Goal: Task Accomplishment & Management: Complete application form

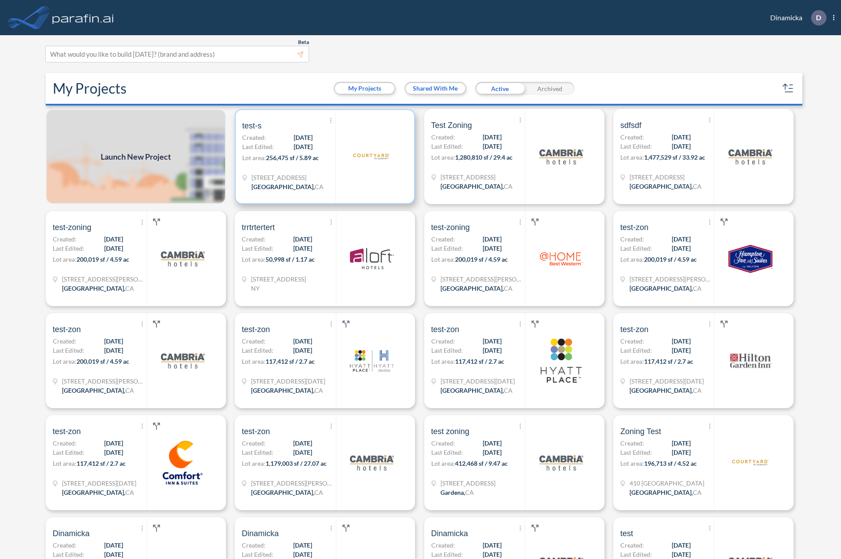
click at [280, 151] on div "Show More Created with sketchtool. Archive Reports Share a copy test-s Created:…" at bounding box center [288, 156] width 93 height 93
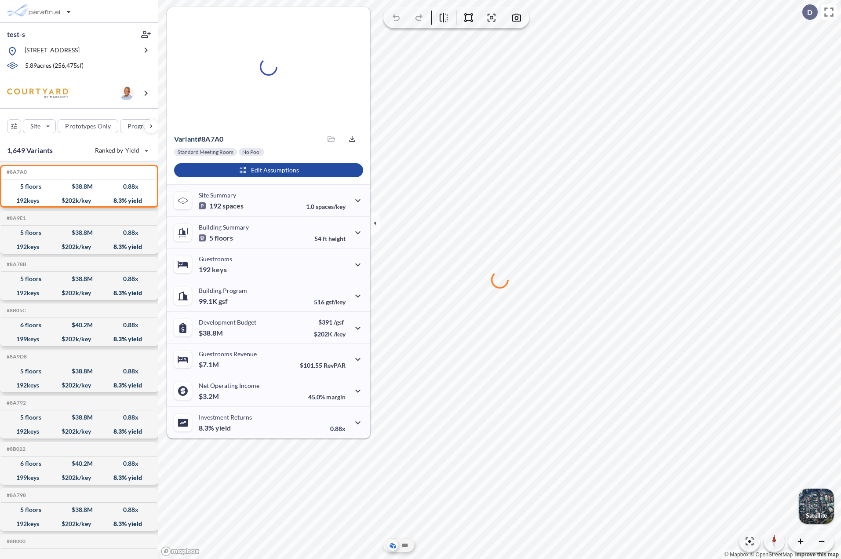
drag, startPoint x: 542, startPoint y: 156, endPoint x: 548, endPoint y: 175, distance: 20.0
click at [541, 156] on div at bounding box center [499, 279] width 683 height 559
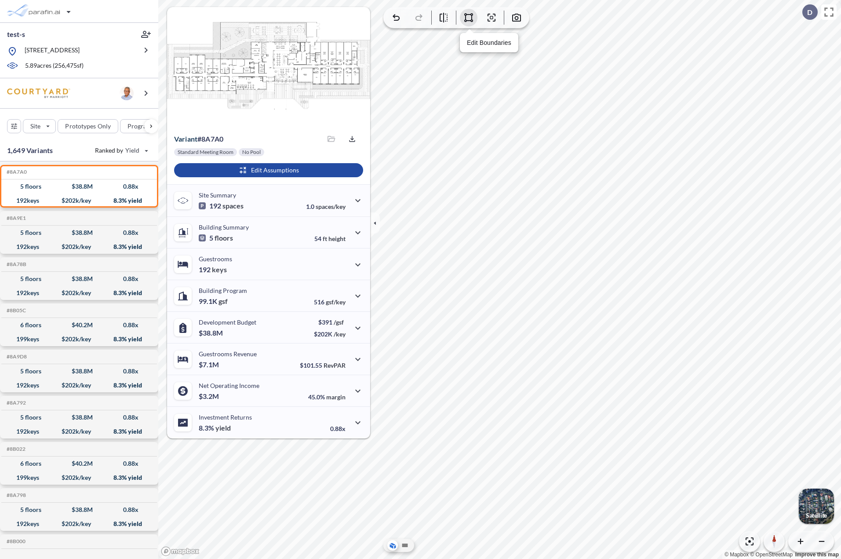
click at [469, 20] on icon "button" at bounding box center [468, 17] width 9 height 9
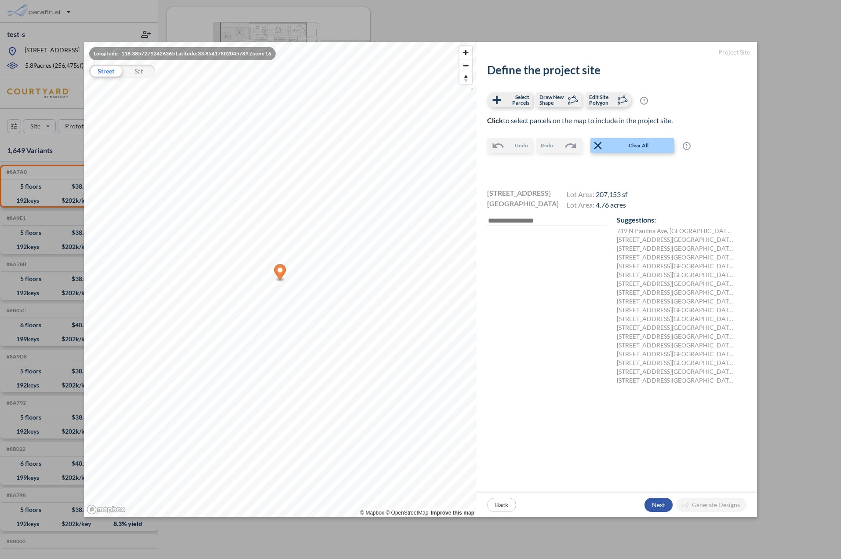
click at [656, 505] on div "button" at bounding box center [659, 505] width 28 height 14
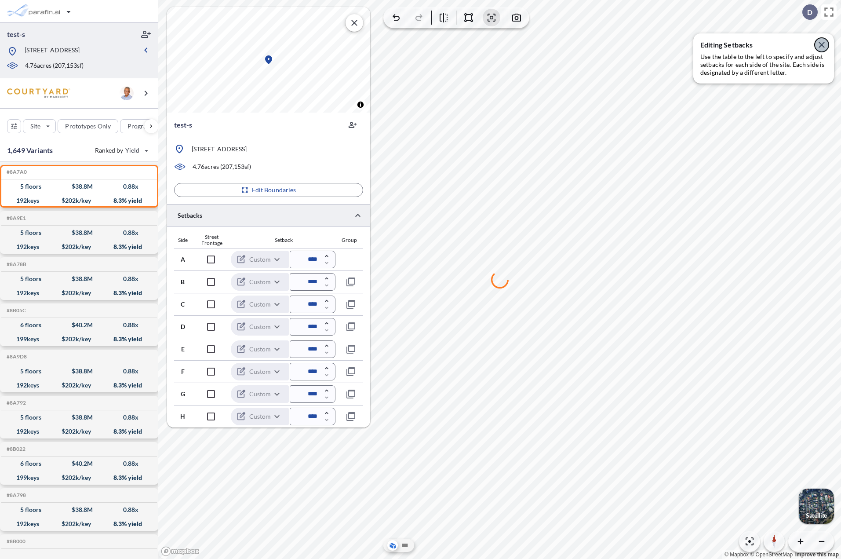
click at [826, 44] on button "button" at bounding box center [822, 45] width 14 height 14
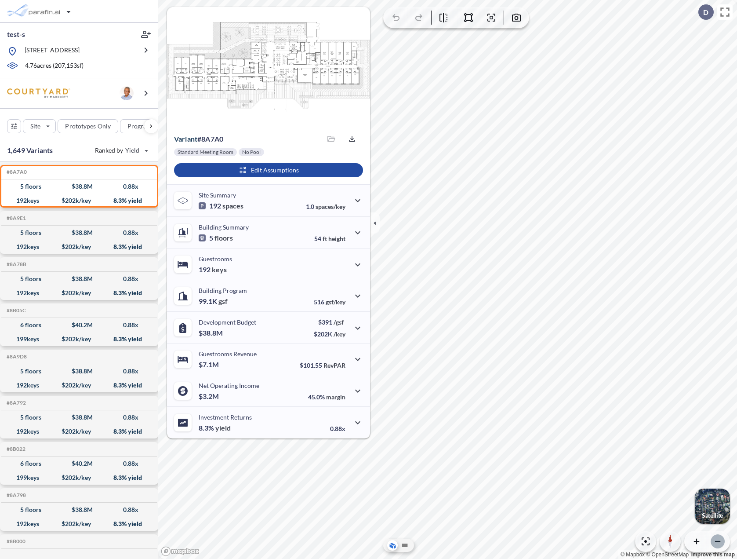
click at [720, 542] on icon "button" at bounding box center [718, 541] width 9 height 9
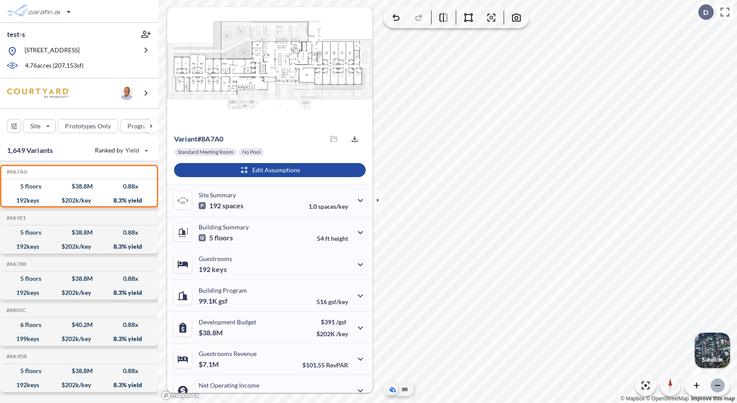
click at [716, 387] on icon "button" at bounding box center [718, 385] width 9 height 9
click at [717, 387] on icon "button" at bounding box center [718, 385] width 9 height 9
click at [463, 22] on icon "button" at bounding box center [468, 17] width 11 height 11
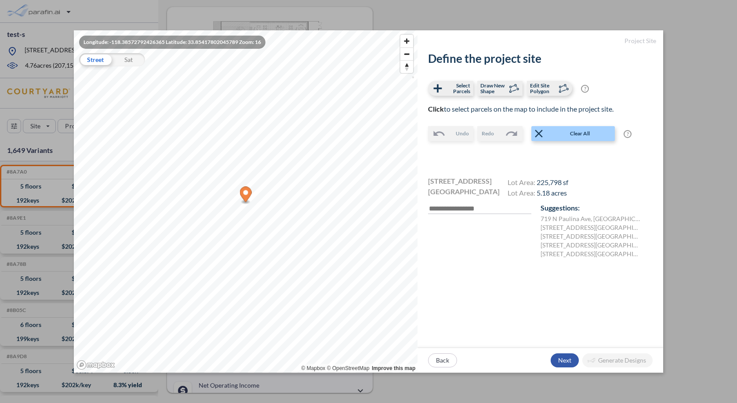
click at [566, 363] on div "button" at bounding box center [565, 361] width 28 height 14
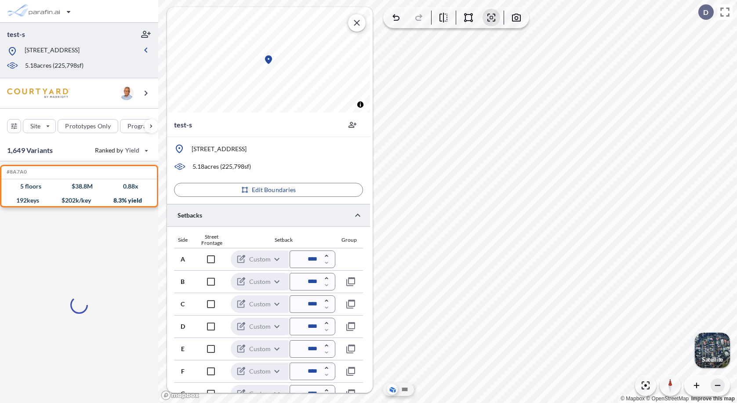
click at [717, 385] on icon "button" at bounding box center [718, 385] width 9 height 9
click at [718, 385] on icon "button" at bounding box center [718, 385] width 9 height 9
click at [717, 388] on icon "button" at bounding box center [718, 385] width 9 height 9
click at [719, 386] on icon "button" at bounding box center [717, 385] width 5 height 1
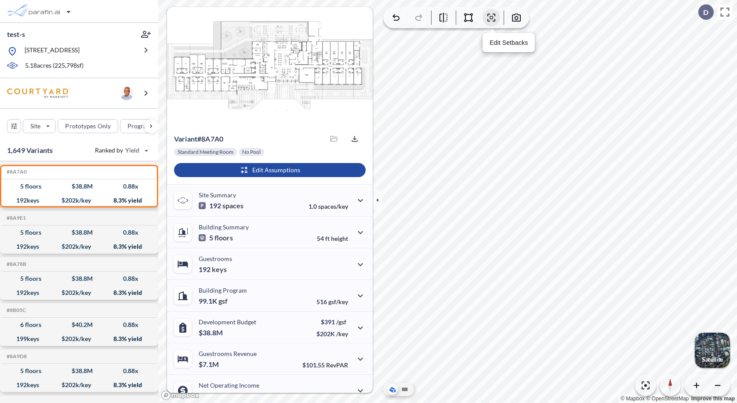
click at [487, 19] on icon "button" at bounding box center [491, 17] width 11 height 11
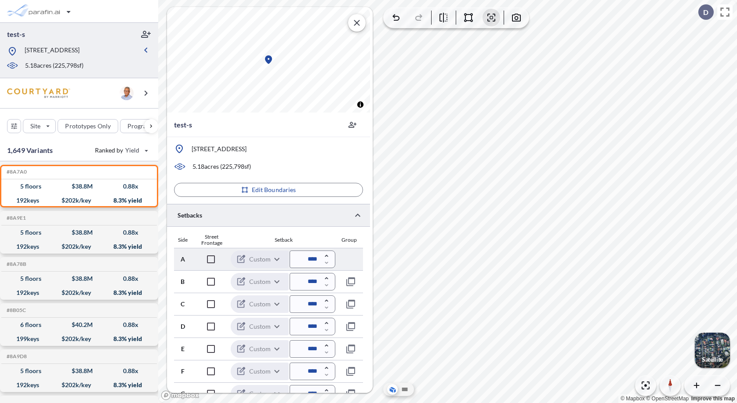
click at [299, 259] on input "****" at bounding box center [313, 260] width 46 height 18
click at [305, 239] on div "Setback" at bounding box center [283, 240] width 103 height 6
click at [495, 22] on button "button" at bounding box center [492, 18] width 18 height 18
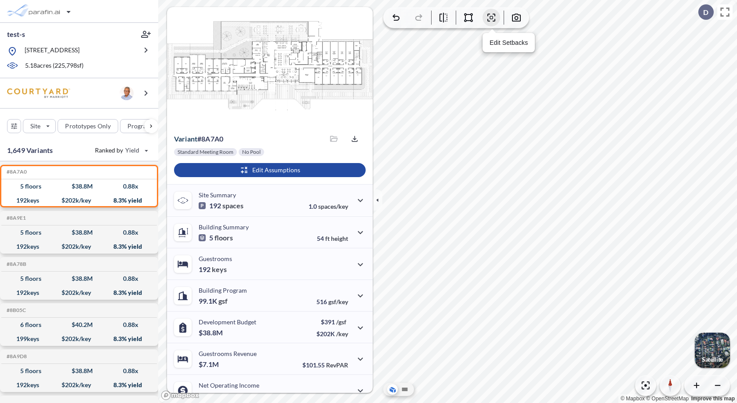
click at [495, 15] on icon "button" at bounding box center [492, 18] width 8 height 8
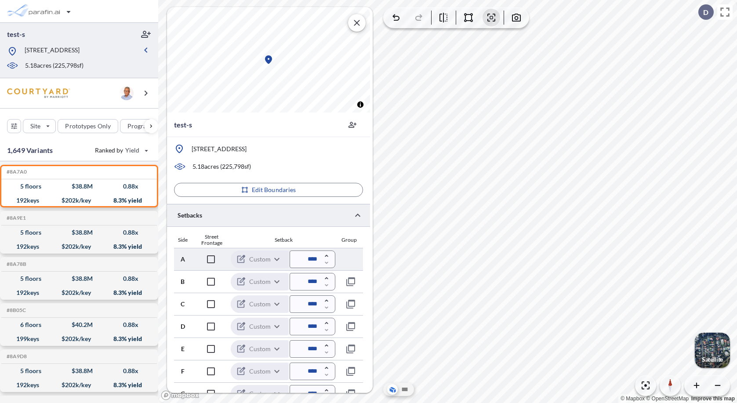
click at [310, 261] on input "****" at bounding box center [313, 260] width 46 height 18
click at [307, 261] on input "****" at bounding box center [313, 260] width 46 height 18
type input "*****"
click at [357, 22] on icon "button" at bounding box center [357, 23] width 11 height 11
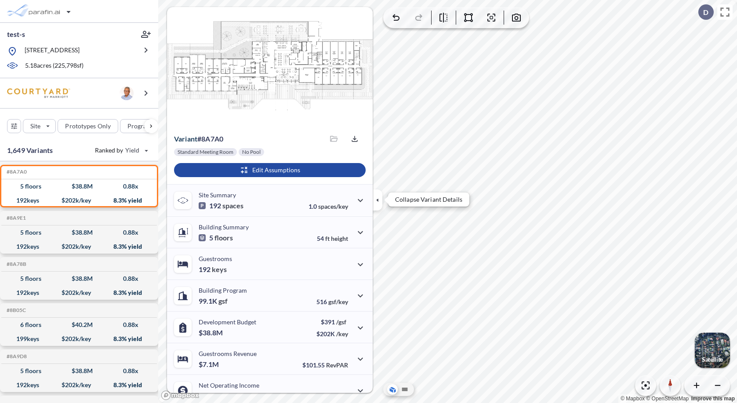
click at [376, 195] on icon "button" at bounding box center [378, 200] width 10 height 10
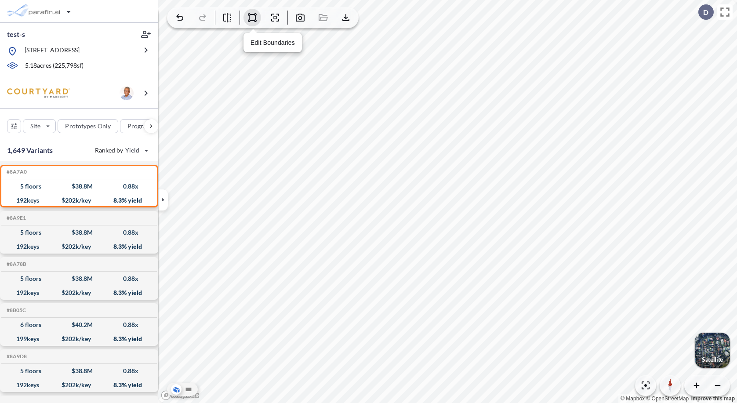
click at [252, 18] on icon "button" at bounding box center [252, 17] width 11 height 11
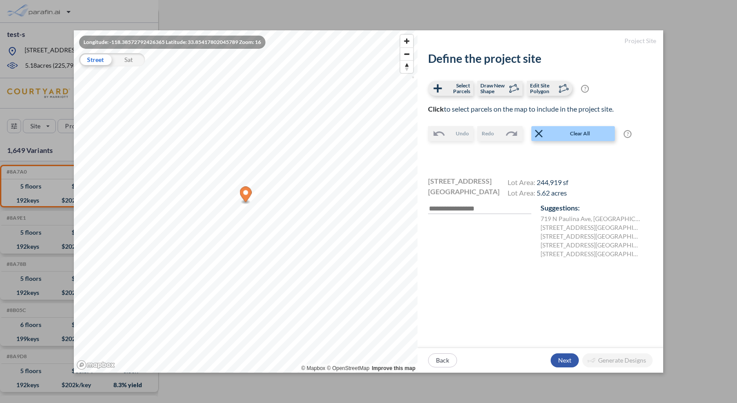
click at [561, 365] on div "button" at bounding box center [565, 361] width 28 height 14
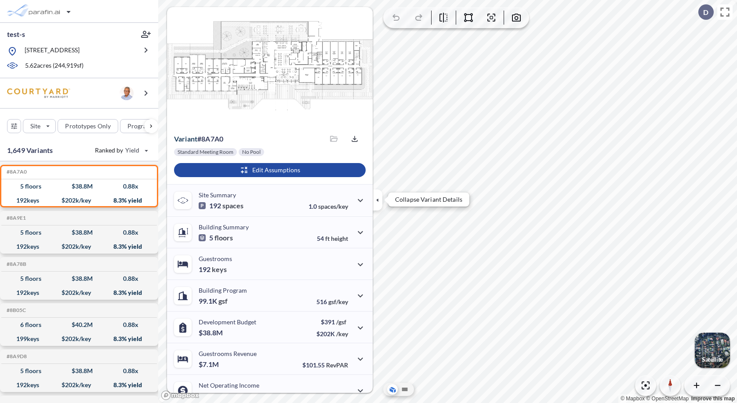
click at [379, 203] on icon "button" at bounding box center [378, 200] width 10 height 10
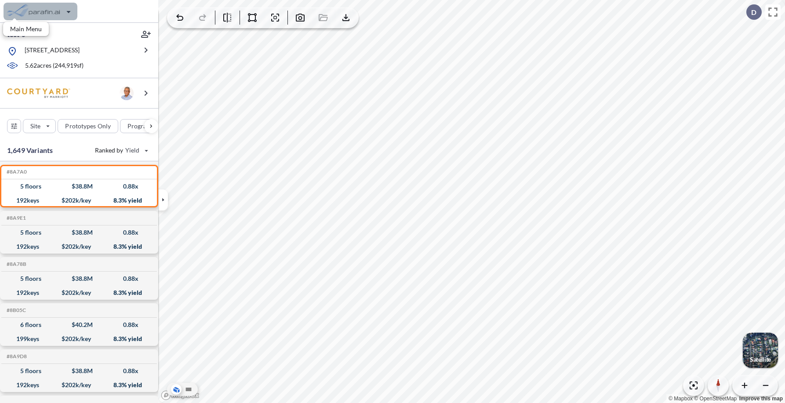
click at [66, 7] on div "button" at bounding box center [41, 12] width 74 height 18
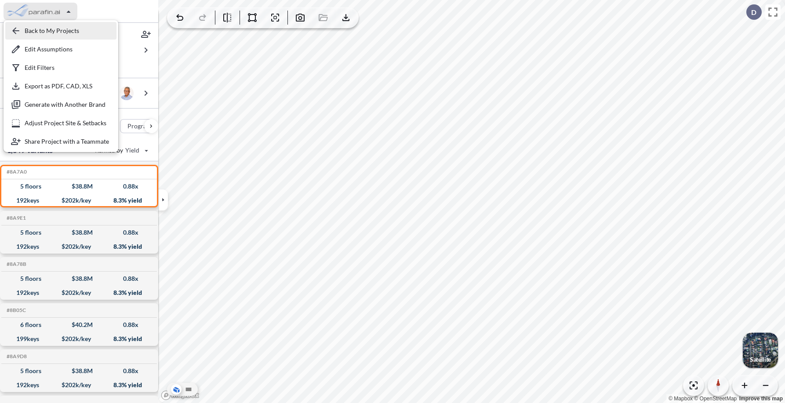
click at [58, 27] on div "button" at bounding box center [60, 31] width 111 height 18
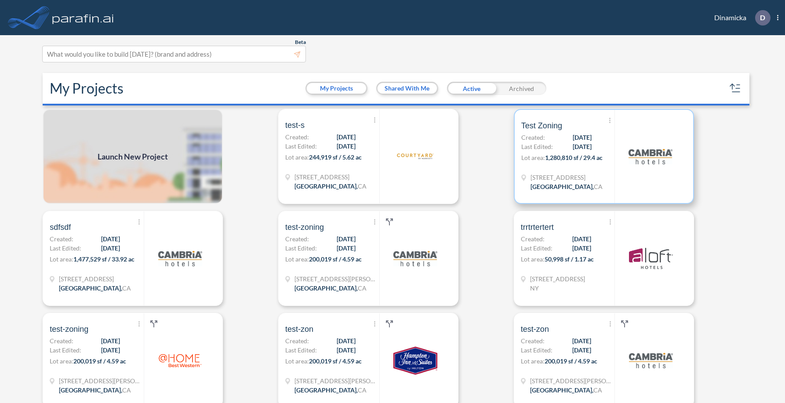
click at [558, 173] on span "915 Diamond St" at bounding box center [567, 177] width 72 height 9
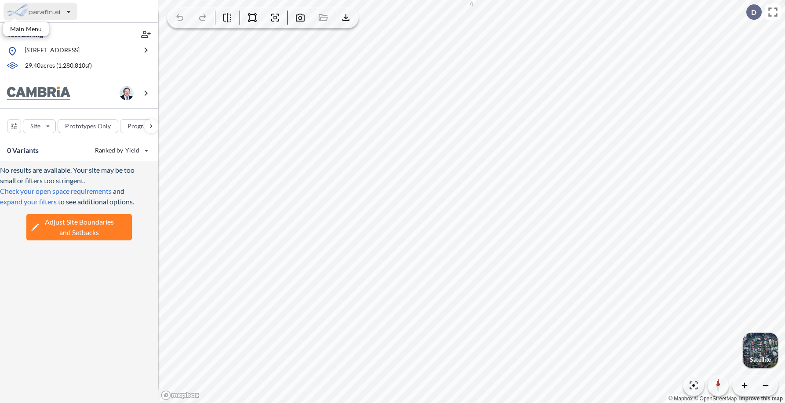
click at [65, 11] on div "button" at bounding box center [41, 12] width 74 height 18
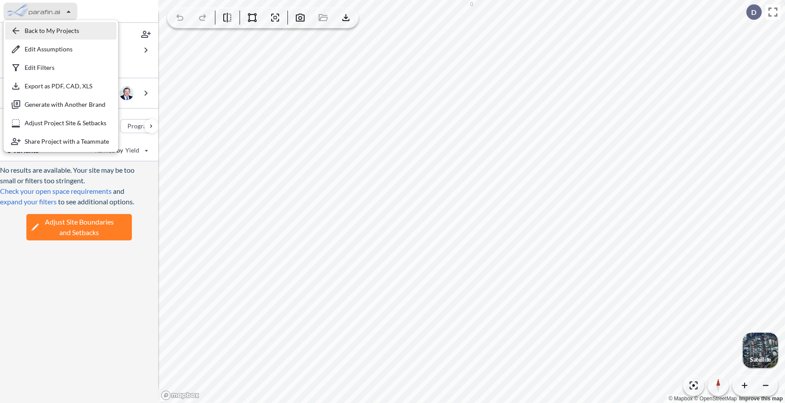
click at [64, 26] on div "button" at bounding box center [60, 31] width 111 height 18
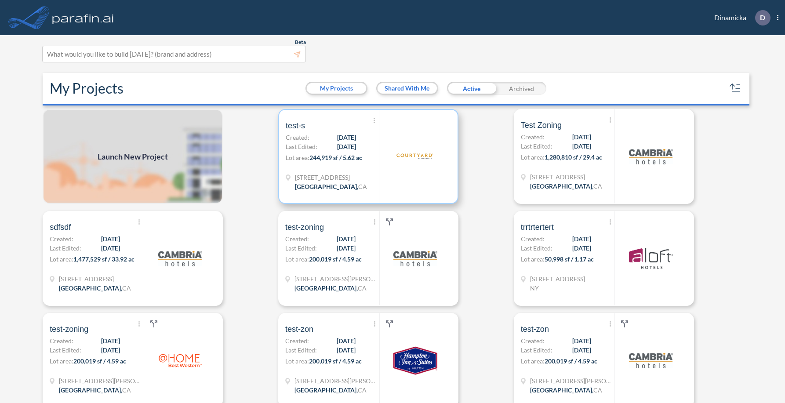
click at [315, 143] on span "Last Edited:" at bounding box center [302, 146] width 32 height 9
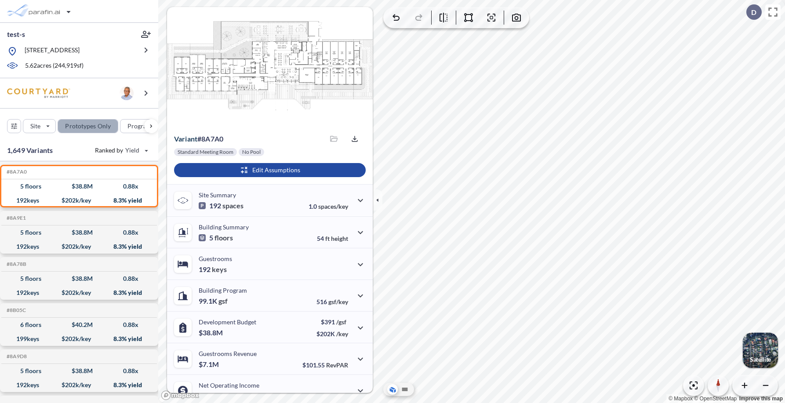
click at [88, 130] on div "button" at bounding box center [88, 126] width 60 height 13
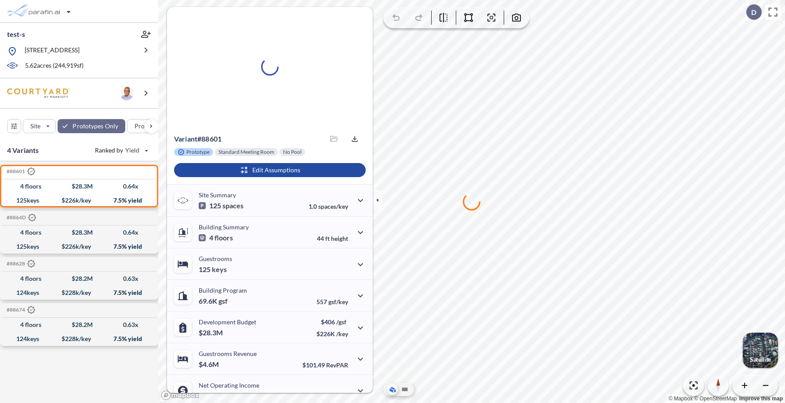
click at [390, 255] on div "© Mapbox © OpenStreetMap Improve this map" at bounding box center [471, 201] width 627 height 403
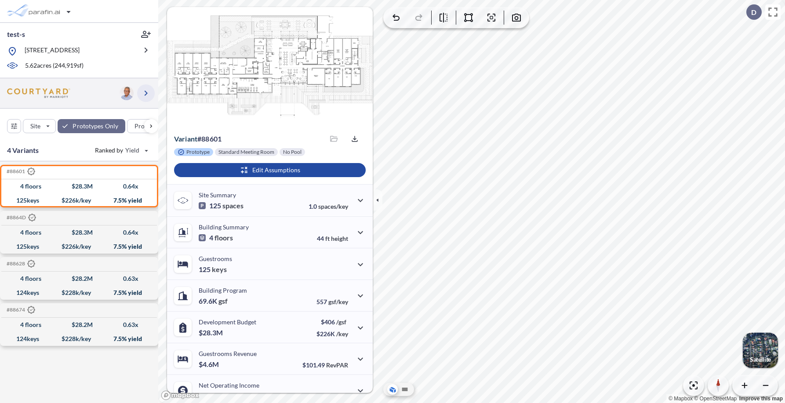
click at [148, 97] on icon "button" at bounding box center [146, 93] width 11 height 11
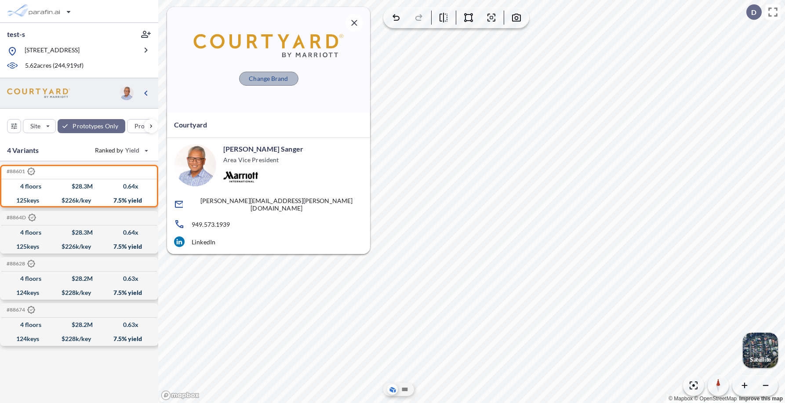
click at [271, 82] on p "Change Brand" at bounding box center [268, 78] width 39 height 9
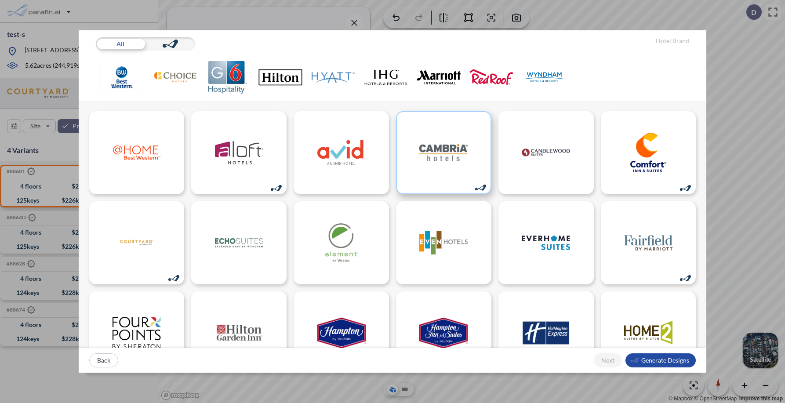
click at [441, 163] on img at bounding box center [443, 153] width 48 height 40
click at [677, 362] on div "button" at bounding box center [661, 361] width 70 height 14
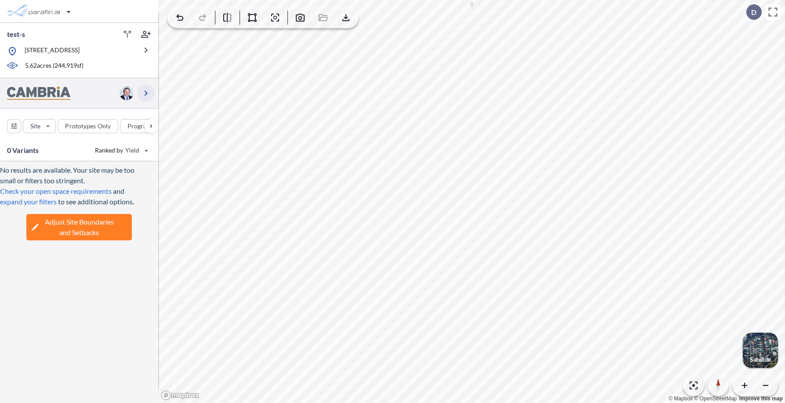
click at [146, 96] on icon "button" at bounding box center [146, 93] width 3 height 5
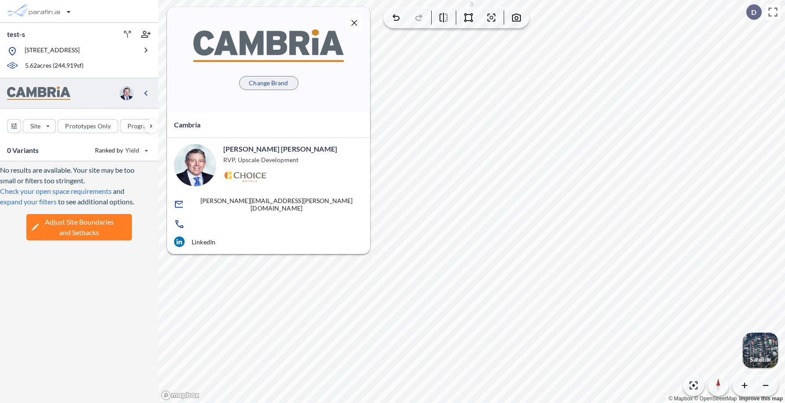
click at [274, 81] on p "Change Brand" at bounding box center [268, 83] width 39 height 9
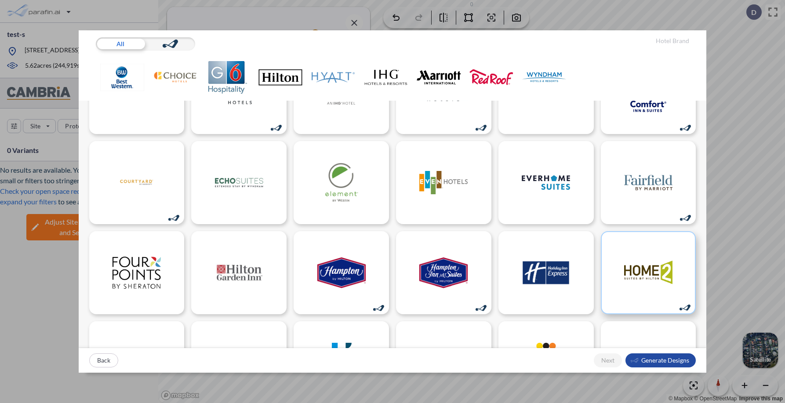
scroll to position [64, 0]
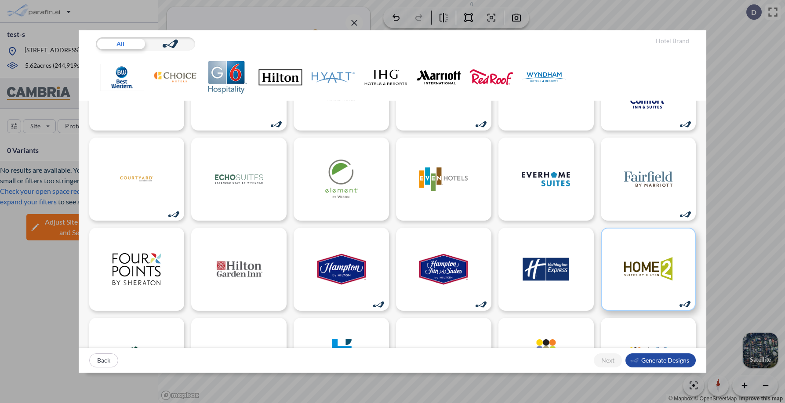
click at [645, 261] on img at bounding box center [648, 269] width 48 height 40
click at [656, 358] on div "button" at bounding box center [661, 361] width 70 height 14
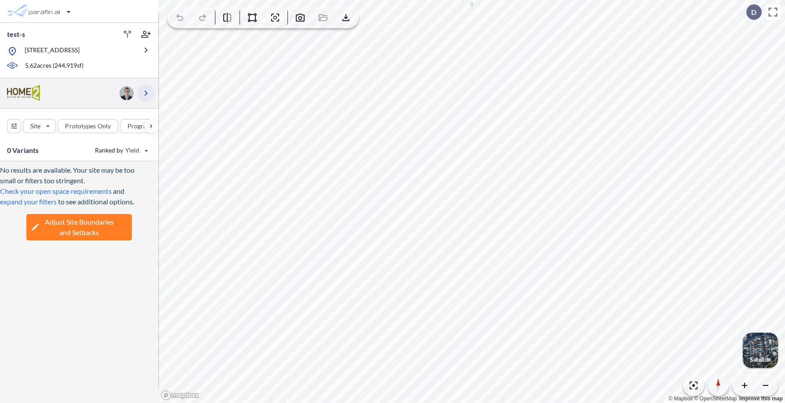
click at [145, 98] on icon "button" at bounding box center [146, 93] width 11 height 11
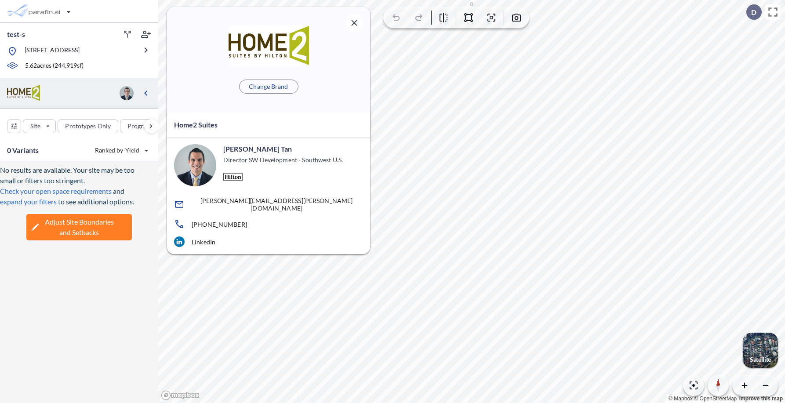
click at [279, 77] on div "Change Brand" at bounding box center [268, 60] width 203 height 106
click at [277, 86] on p "Change Brand" at bounding box center [268, 86] width 39 height 9
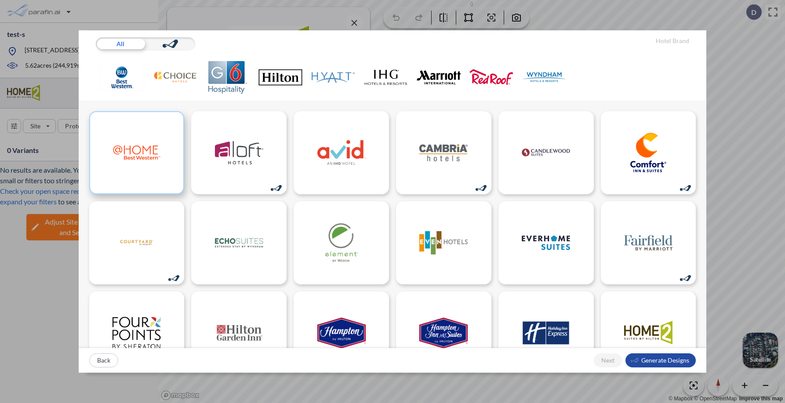
click at [155, 144] on img at bounding box center [137, 153] width 48 height 40
click at [667, 364] on div "button" at bounding box center [661, 361] width 70 height 14
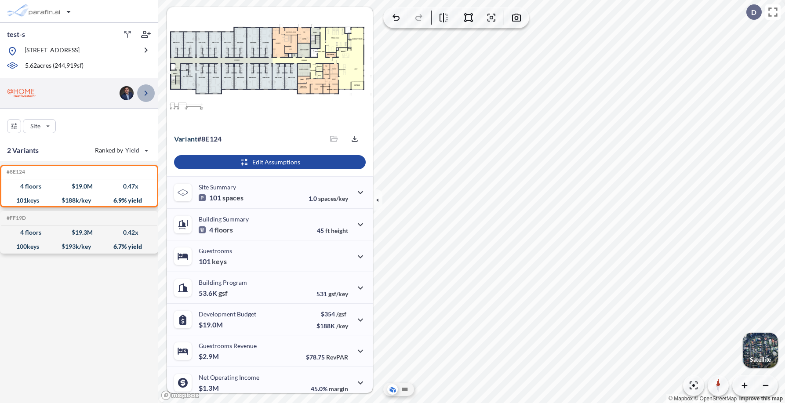
click at [148, 98] on icon "button" at bounding box center [146, 93] width 11 height 11
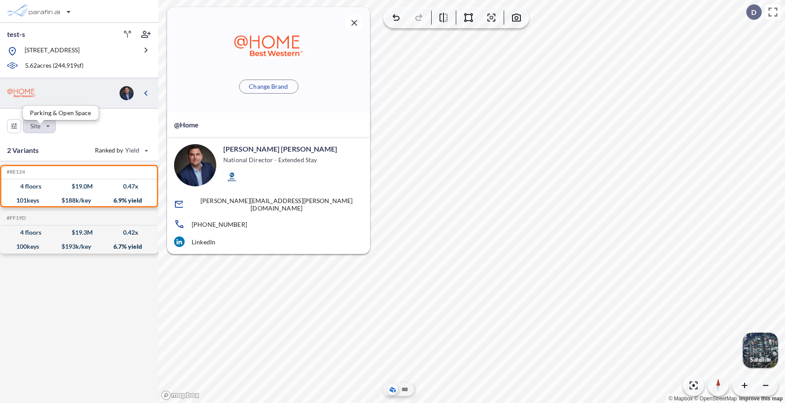
click at [39, 133] on div "button" at bounding box center [39, 126] width 32 height 13
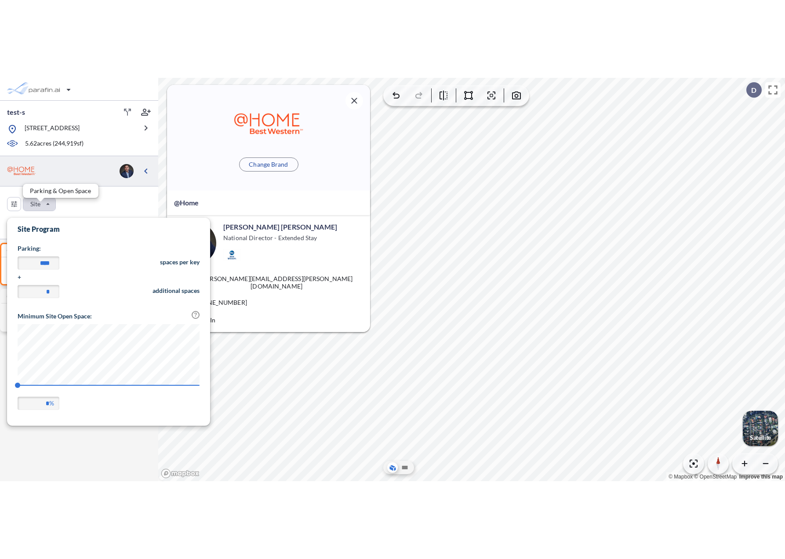
scroll to position [205, 203]
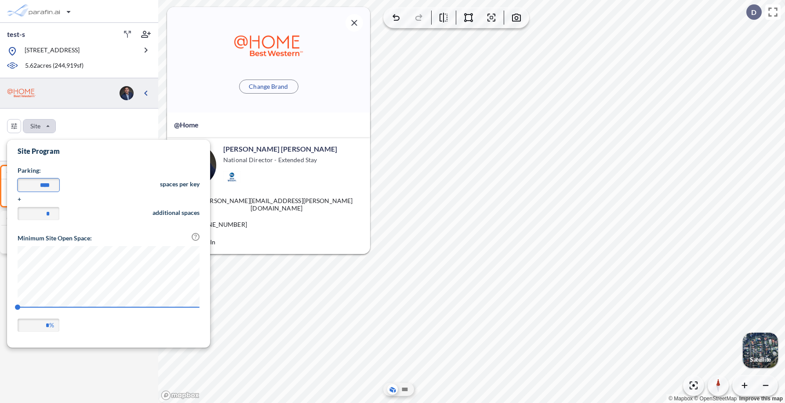
drag, startPoint x: 41, startPoint y: 184, endPoint x: 34, endPoint y: 185, distance: 7.1
click at [34, 185] on input "****" at bounding box center [39, 185] width 42 height 13
click at [149, 120] on div "Site" at bounding box center [79, 124] width 158 height 31
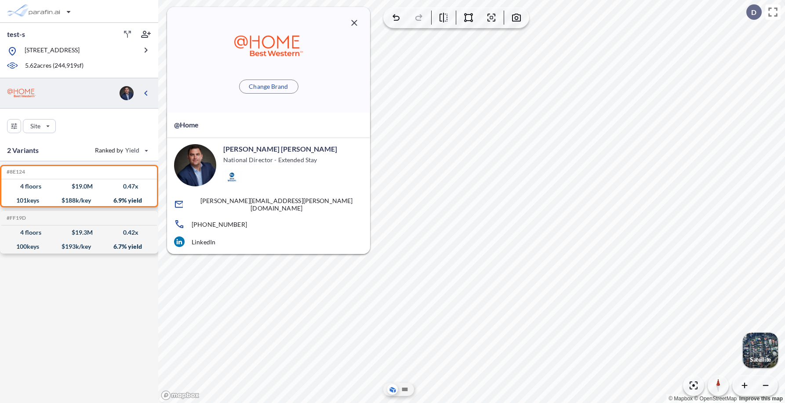
click at [354, 20] on icon "button" at bounding box center [354, 23] width 11 height 11
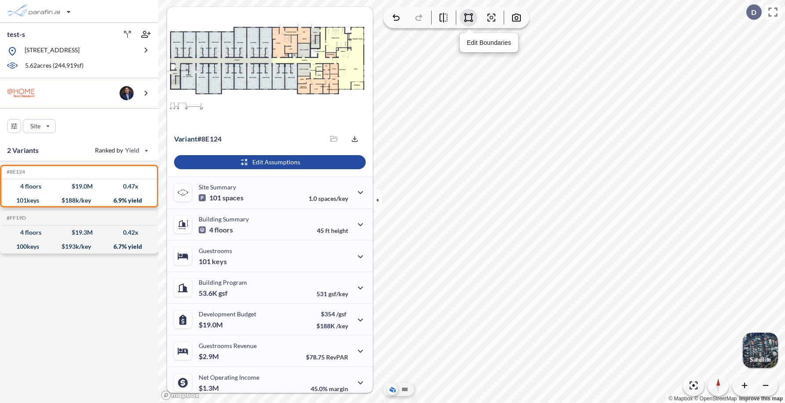
click at [463, 19] on icon "button" at bounding box center [468, 17] width 11 height 11
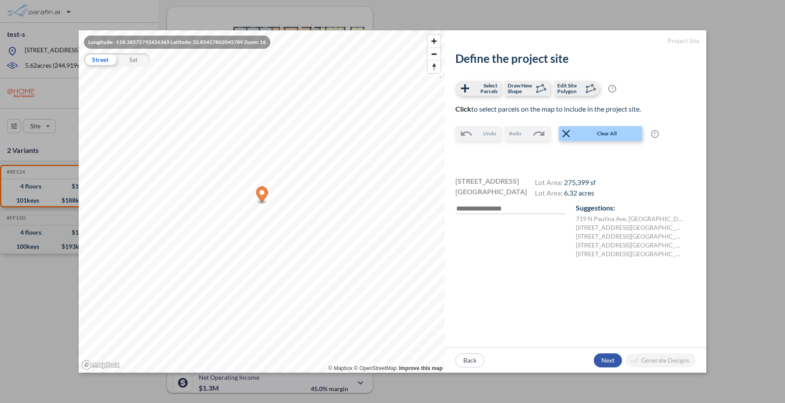
click at [607, 361] on div "button" at bounding box center [608, 361] width 28 height 14
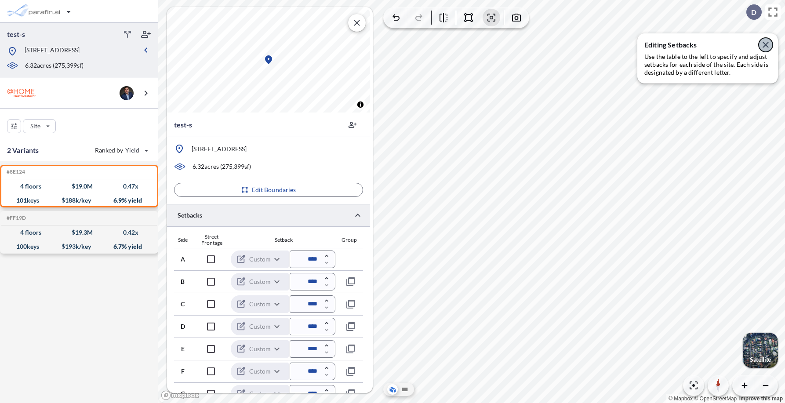
click at [762, 46] on icon "button" at bounding box center [766, 45] width 11 height 11
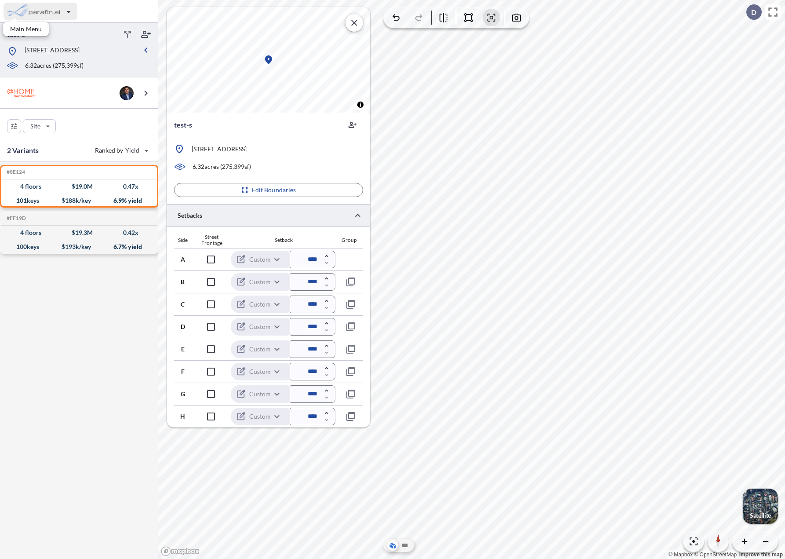
click at [69, 12] on div "button" at bounding box center [41, 12] width 74 height 18
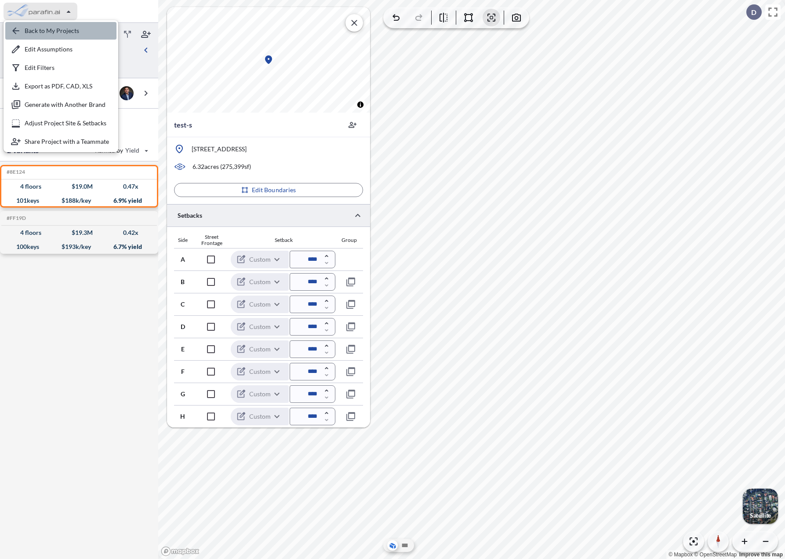
click at [64, 33] on div "button" at bounding box center [60, 31] width 111 height 18
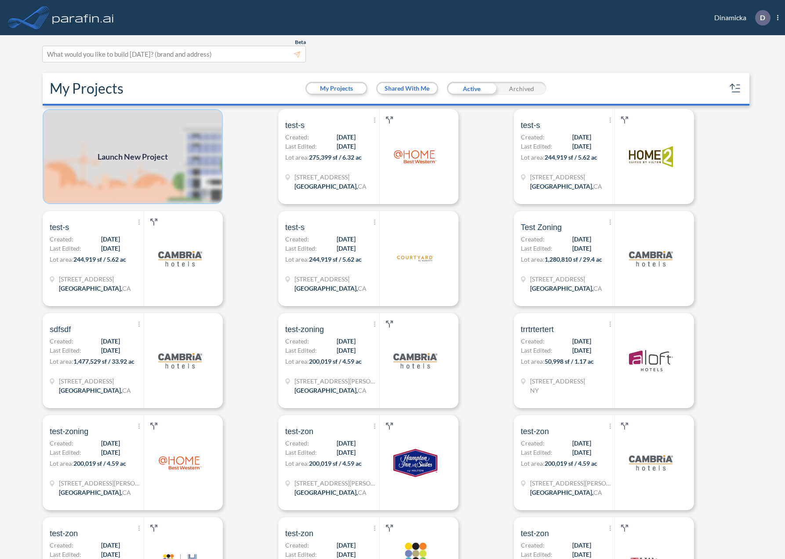
click at [185, 160] on img at bounding box center [133, 156] width 180 height 95
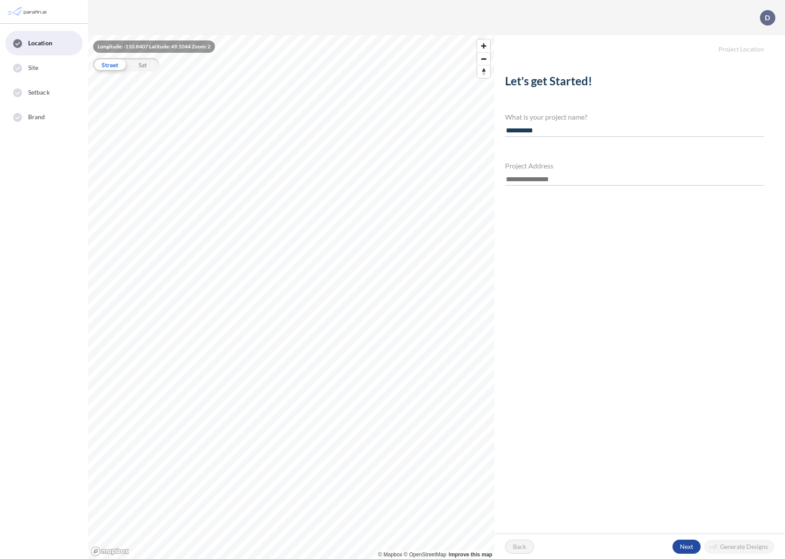
type input "**********"
click at [548, 175] on input "text" at bounding box center [634, 180] width 259 height 12
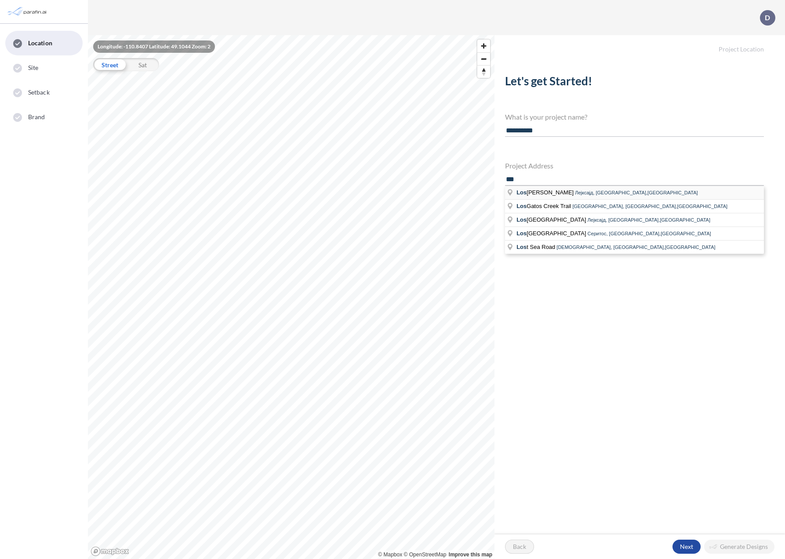
click at [575, 191] on span "Лејксајд, [GEOGRAPHIC_DATA],[GEOGRAPHIC_DATA]" at bounding box center [636, 192] width 123 height 5
type input "**********"
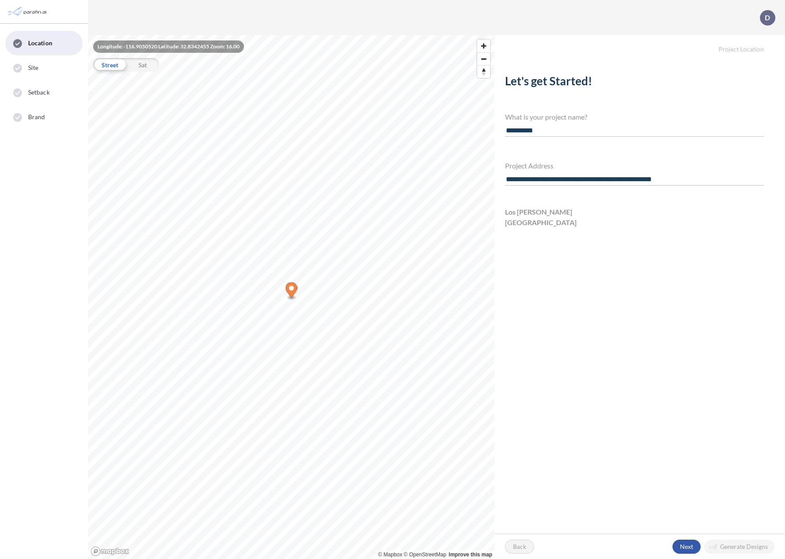
click at [684, 547] on div "button" at bounding box center [687, 547] width 28 height 14
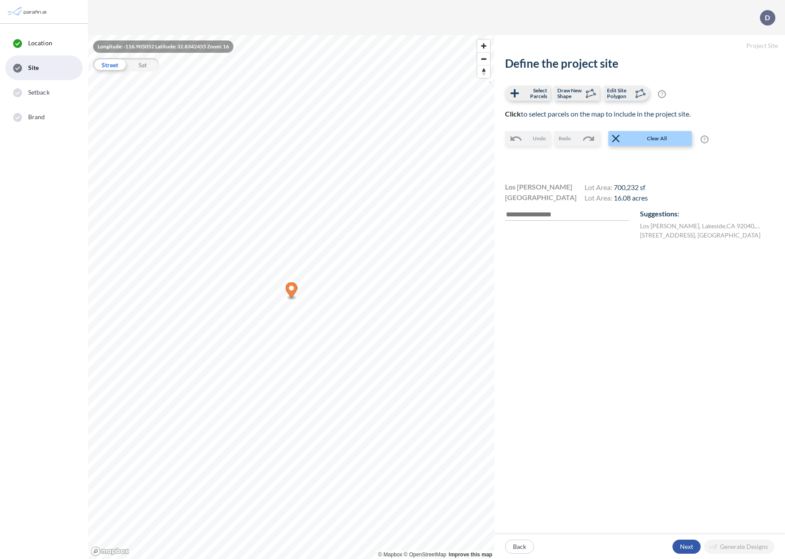
click at [686, 548] on div "button" at bounding box center [687, 547] width 28 height 14
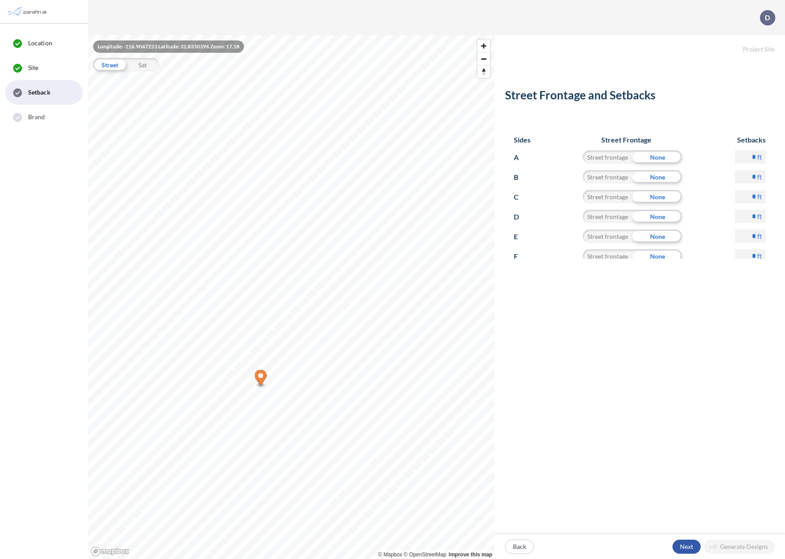
click at [689, 547] on div "button" at bounding box center [687, 547] width 28 height 14
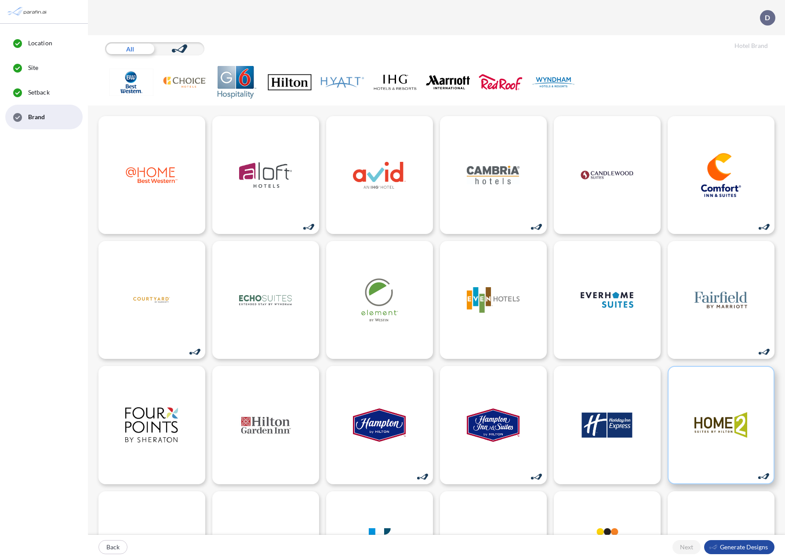
click at [713, 418] on img at bounding box center [721, 425] width 53 height 44
click at [741, 549] on div "button" at bounding box center [739, 547] width 70 height 14
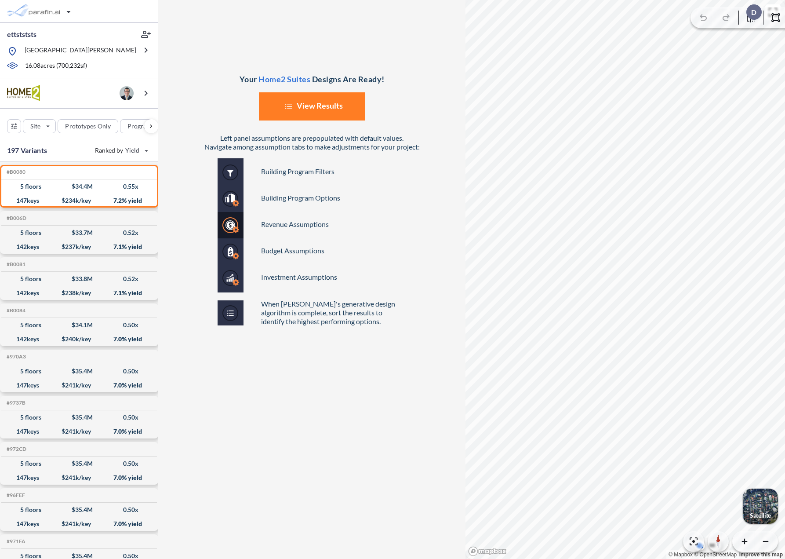
click at [314, 104] on button "List Created with Sketch. View Results" at bounding box center [312, 106] width 106 height 28
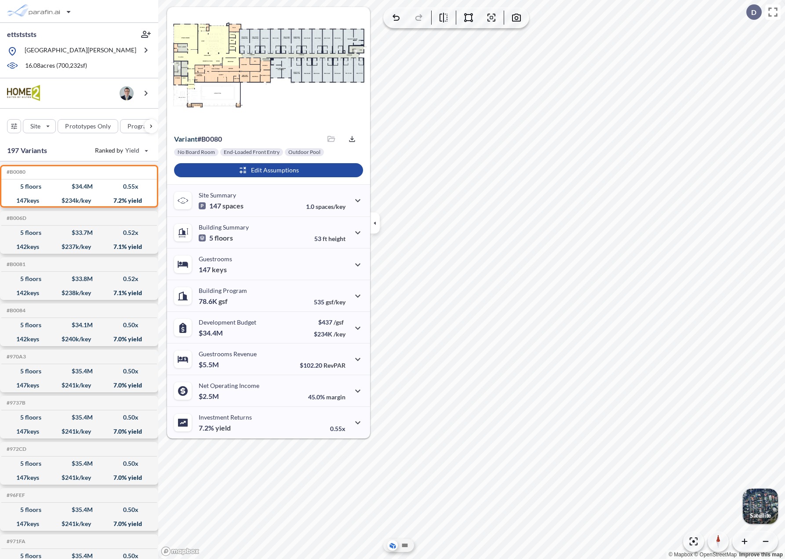
click at [371, 201] on section "View Floorplans Variant # b0080 Saved files No files Export No Board Room End-L…" at bounding box center [471, 279] width 627 height 559
click at [493, 26] on div at bounding box center [456, 17] width 145 height 20
click at [465, 20] on icon "button" at bounding box center [468, 17] width 9 height 9
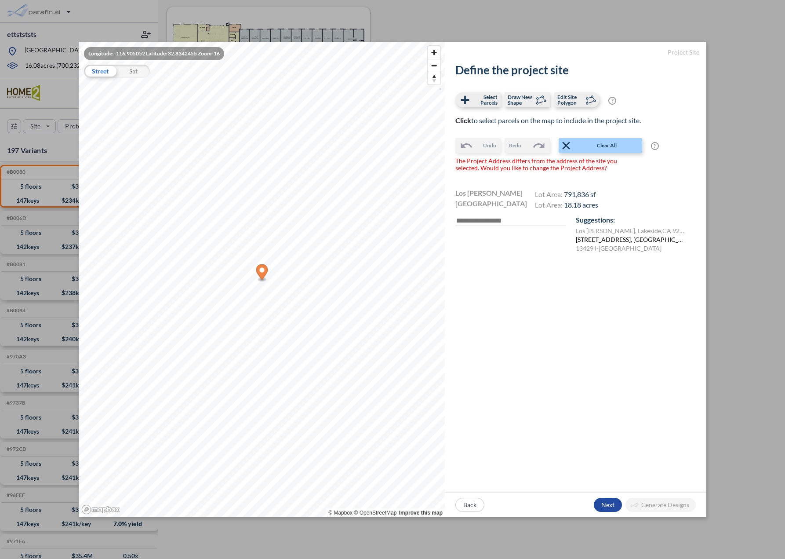
click at [633, 239] on label "8857 Lakeview Rd, Lakeside, CA 92040, Сполучені Штати Америки" at bounding box center [630, 239] width 108 height 9
click at [628, 248] on label "13429 I-8BL, Lakeside, CA 92040, Сполучені Штати Америки" at bounding box center [619, 248] width 86 height 9
click at [609, 236] on label "8857 Lakeview Rd, Lakeside, CA 92040, Сполучені Штати Америки" at bounding box center [630, 239] width 108 height 9
click at [607, 229] on label "Los Santos , Lakeside , CA 92040 , US" at bounding box center [630, 230] width 108 height 9
click at [608, 143] on span "Clear All" at bounding box center [607, 145] width 69 height 9
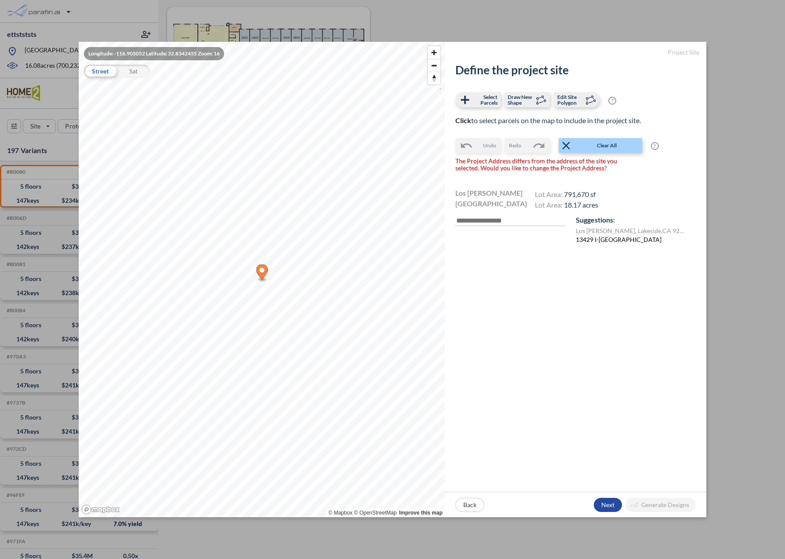
click at [625, 241] on label "13429 I-8BL, Lakeside, CA 92040, Сполучені Штати Америки" at bounding box center [619, 239] width 86 height 9
click at [607, 505] on div "button" at bounding box center [608, 505] width 28 height 14
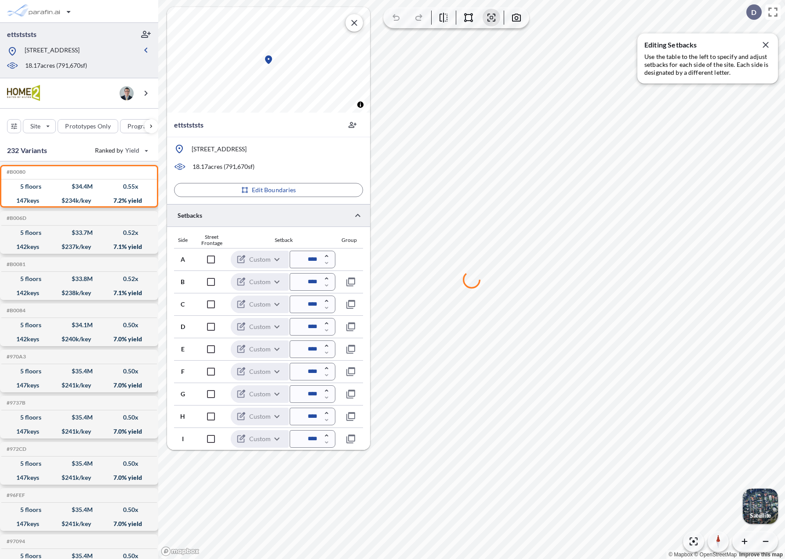
click at [456, 184] on div at bounding box center [471, 279] width 627 height 559
click at [440, 182] on div at bounding box center [471, 279] width 627 height 559
click at [772, 47] on button "button" at bounding box center [766, 45] width 14 height 14
click at [765, 541] on icon "button" at bounding box center [765, 541] width 5 height 1
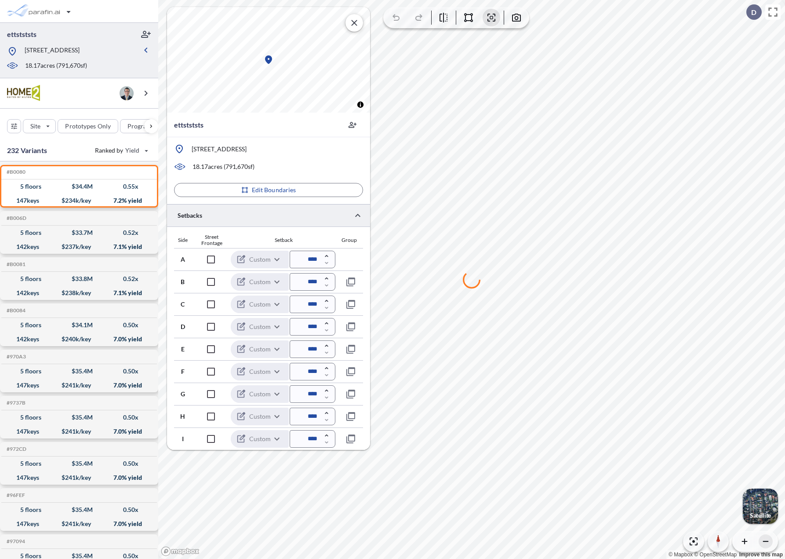
click at [765, 541] on icon "button" at bounding box center [765, 541] width 5 height 1
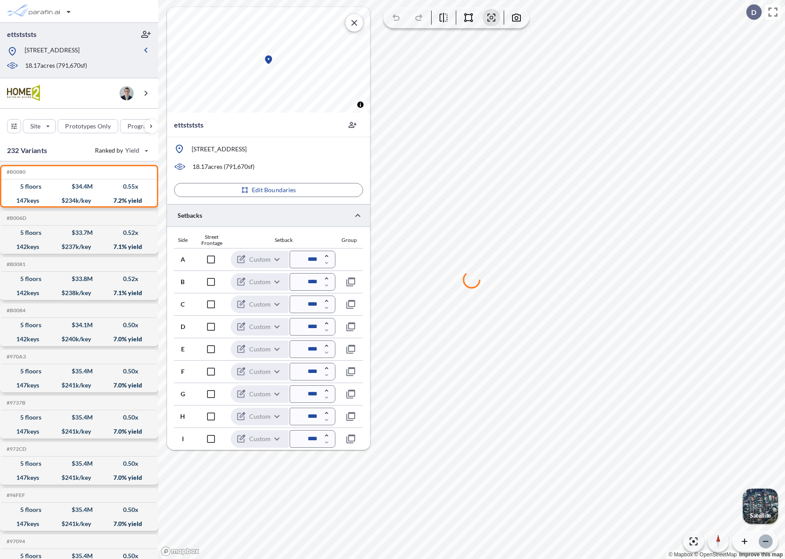
click at [765, 541] on icon "button" at bounding box center [765, 541] width 5 height 1
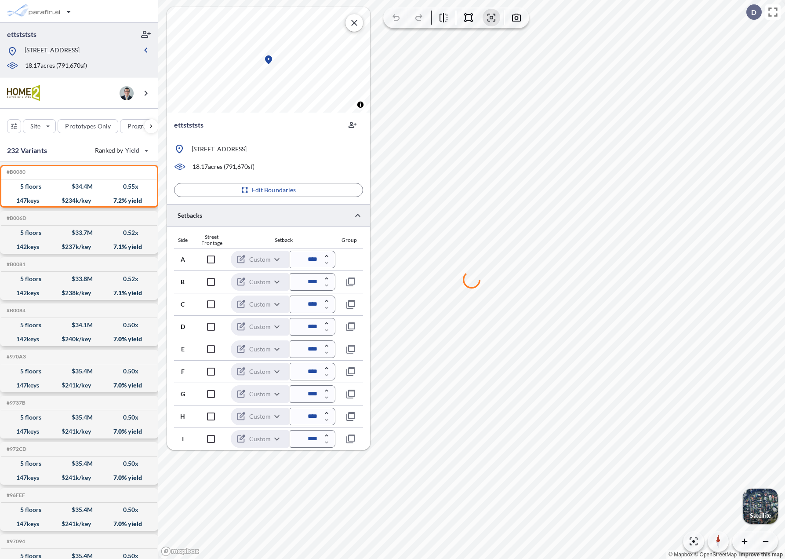
click at [505, 356] on div at bounding box center [471, 279] width 627 height 559
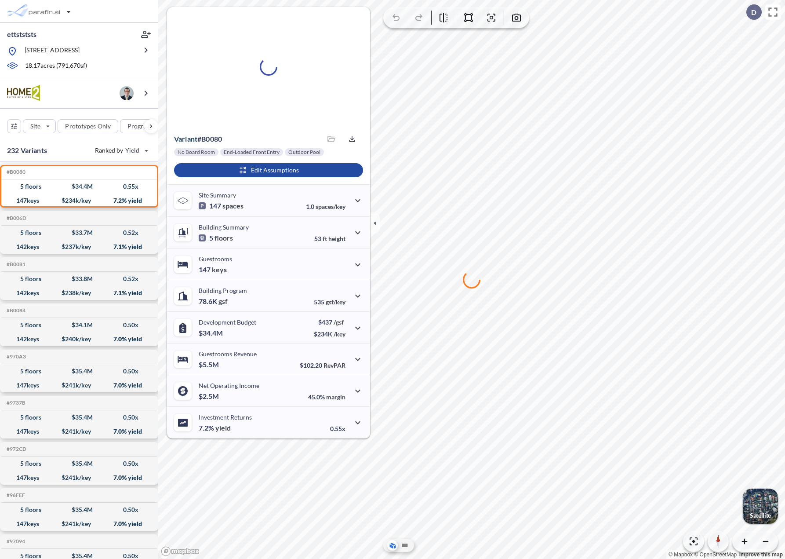
drag, startPoint x: 487, startPoint y: 124, endPoint x: 526, endPoint y: 131, distance: 40.1
click at [526, 131] on div at bounding box center [471, 279] width 627 height 559
click at [769, 545] on icon "button" at bounding box center [766, 541] width 9 height 9
click at [769, 544] on icon "button" at bounding box center [766, 541] width 9 height 9
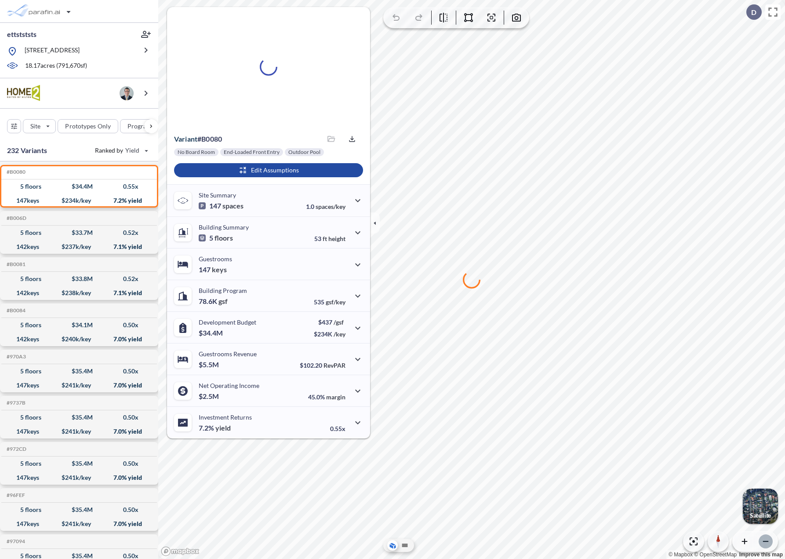
click at [769, 544] on icon "button" at bounding box center [766, 541] width 9 height 9
click at [765, 541] on icon "button" at bounding box center [765, 541] width 5 height 1
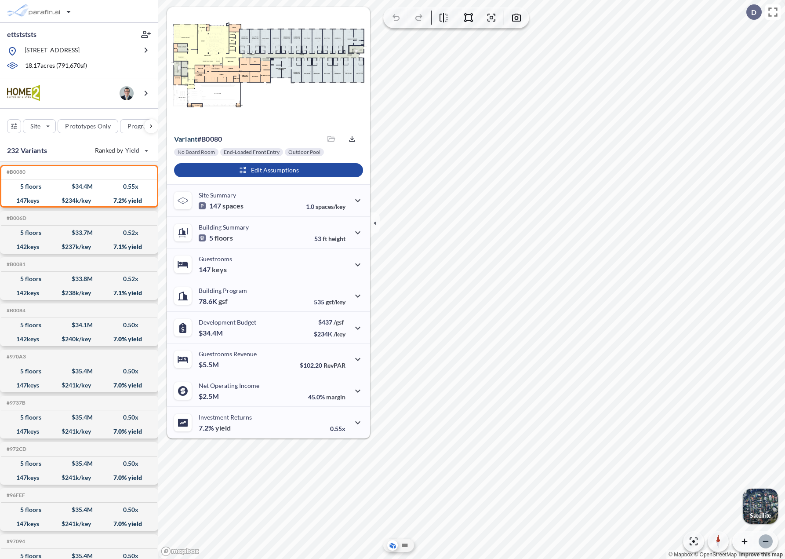
click at [770, 545] on button "button" at bounding box center [766, 541] width 14 height 14
click at [766, 541] on icon "button" at bounding box center [765, 541] width 5 height 1
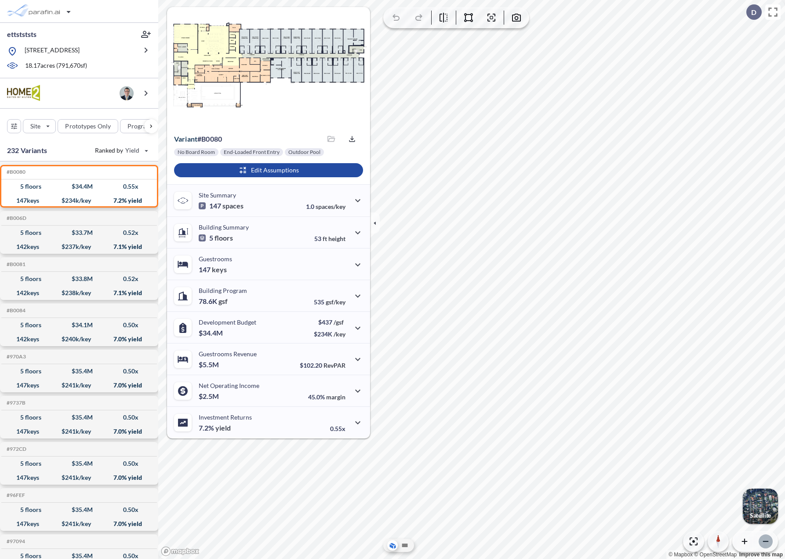
click at [766, 541] on icon "button" at bounding box center [765, 541] width 5 height 1
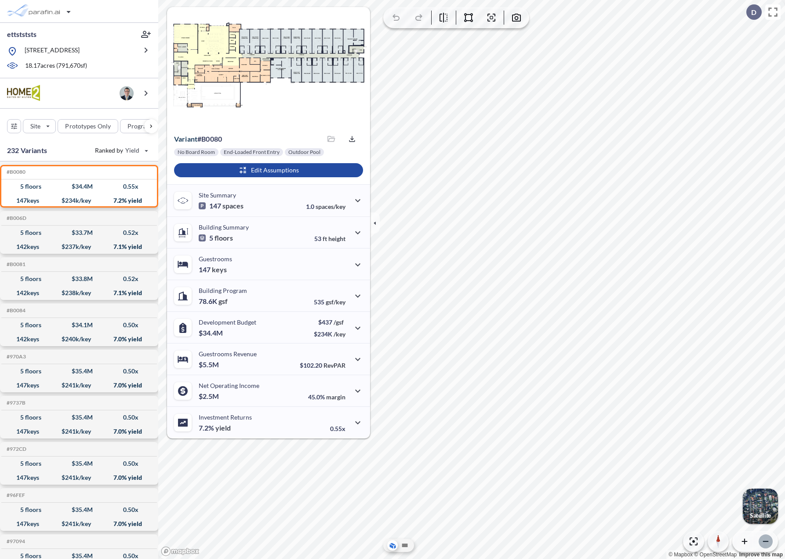
click at [766, 541] on icon "button" at bounding box center [765, 541] width 5 height 1
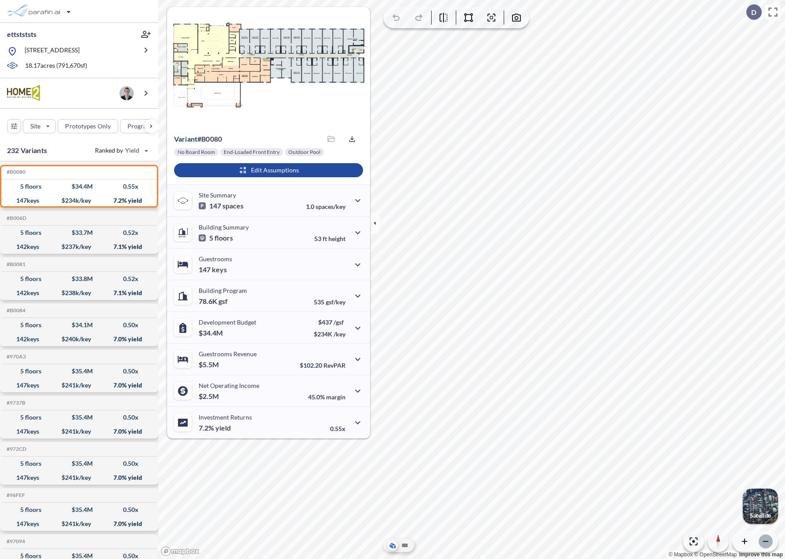
click at [766, 541] on icon "button" at bounding box center [765, 541] width 5 height 1
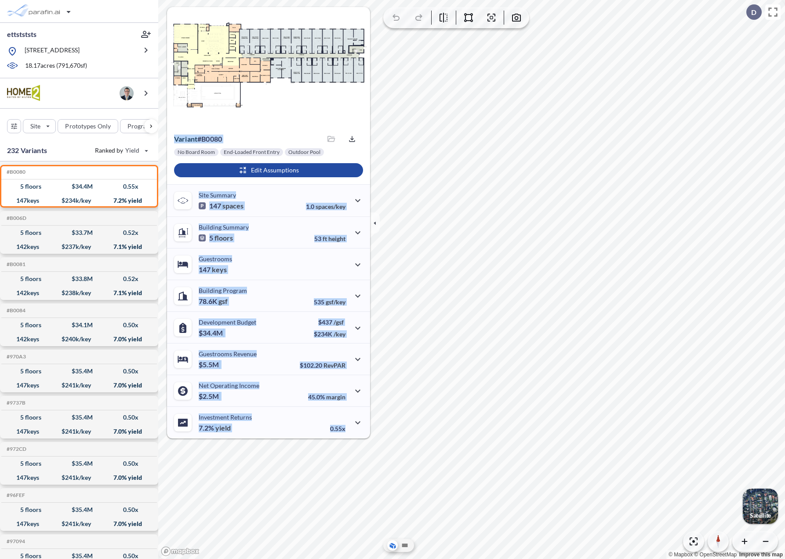
click at [529, 262] on section "View Floorplans Variant # b0080 Saved files No files Export No Board Room End-L…" at bounding box center [471, 279] width 627 height 559
click at [474, 208] on section "View Floorplans Variant # b0080 Saved files No files Export No Board Room End-L…" at bounding box center [471, 279] width 627 height 559
click at [487, 206] on section "View Floorplans Variant # b0080 Saved files No files Export No Board Room End-L…" at bounding box center [471, 279] width 627 height 559
click at [428, 200] on section "View Floorplans Variant # b0080 Saved files No files Export No Board Room End-L…" at bounding box center [471, 279] width 627 height 559
click at [435, 220] on section "View Floorplans Variant # b0080 Saved files No files Export No Board Room End-L…" at bounding box center [471, 279] width 627 height 559
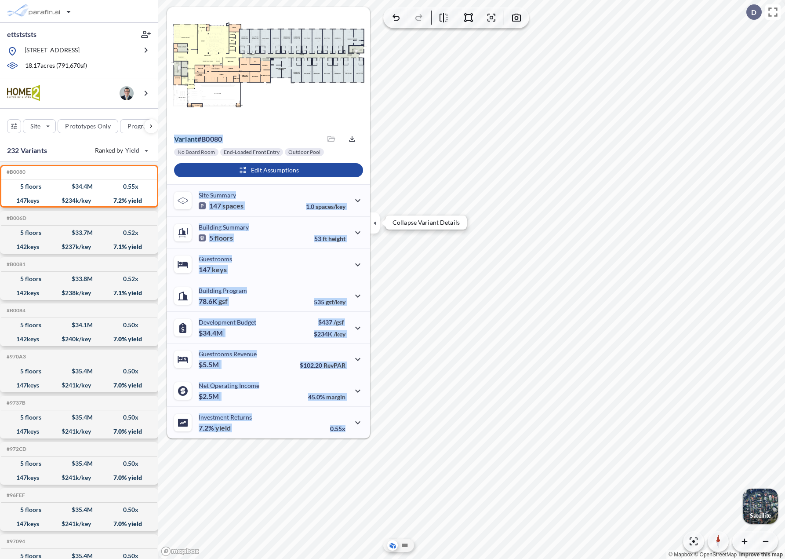
click at [375, 225] on icon "button" at bounding box center [375, 223] width 10 height 10
